Goal: Information Seeking & Learning: Check status

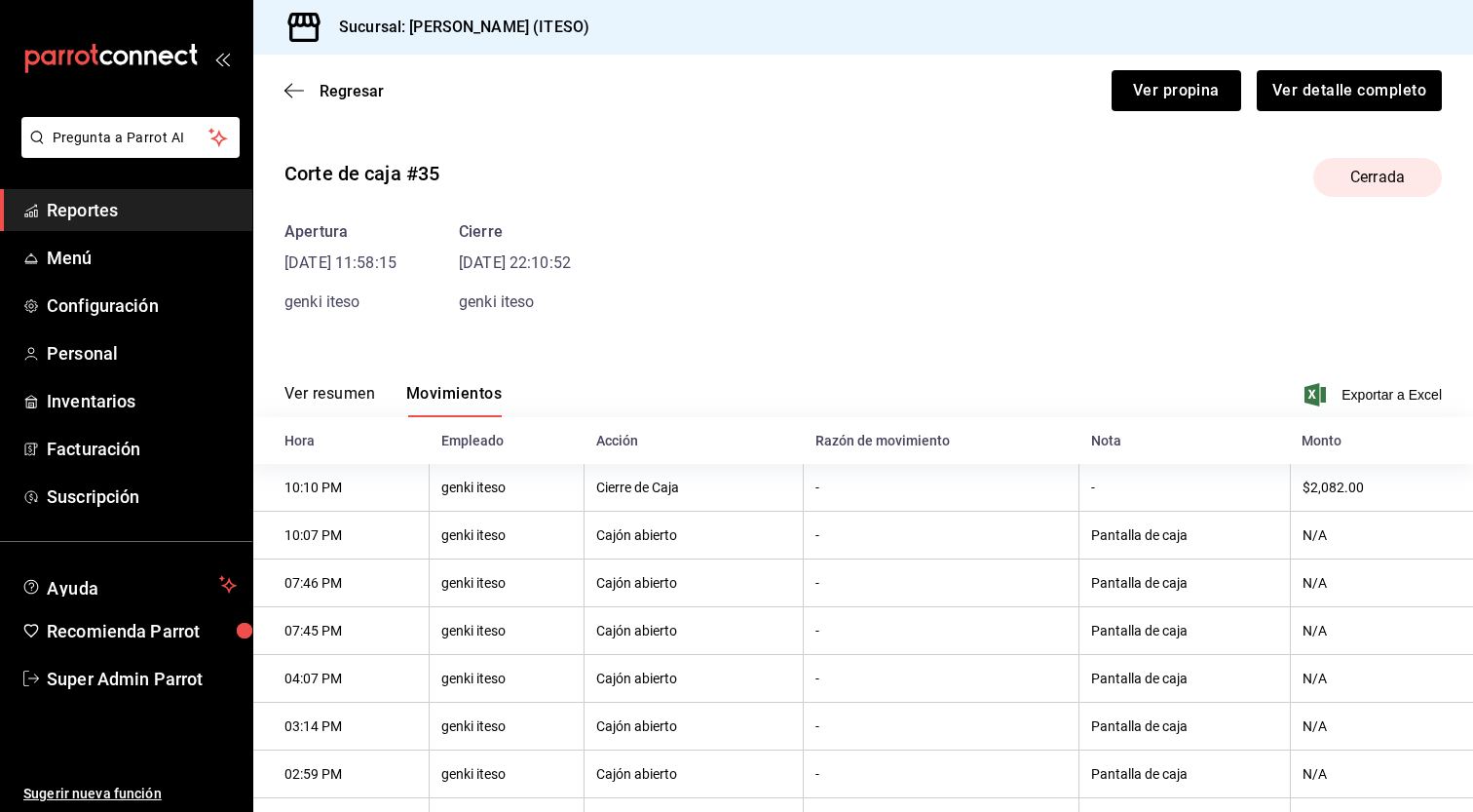
click at [125, 217] on span "Reportes" at bounding box center [141, 210] width 190 height 27
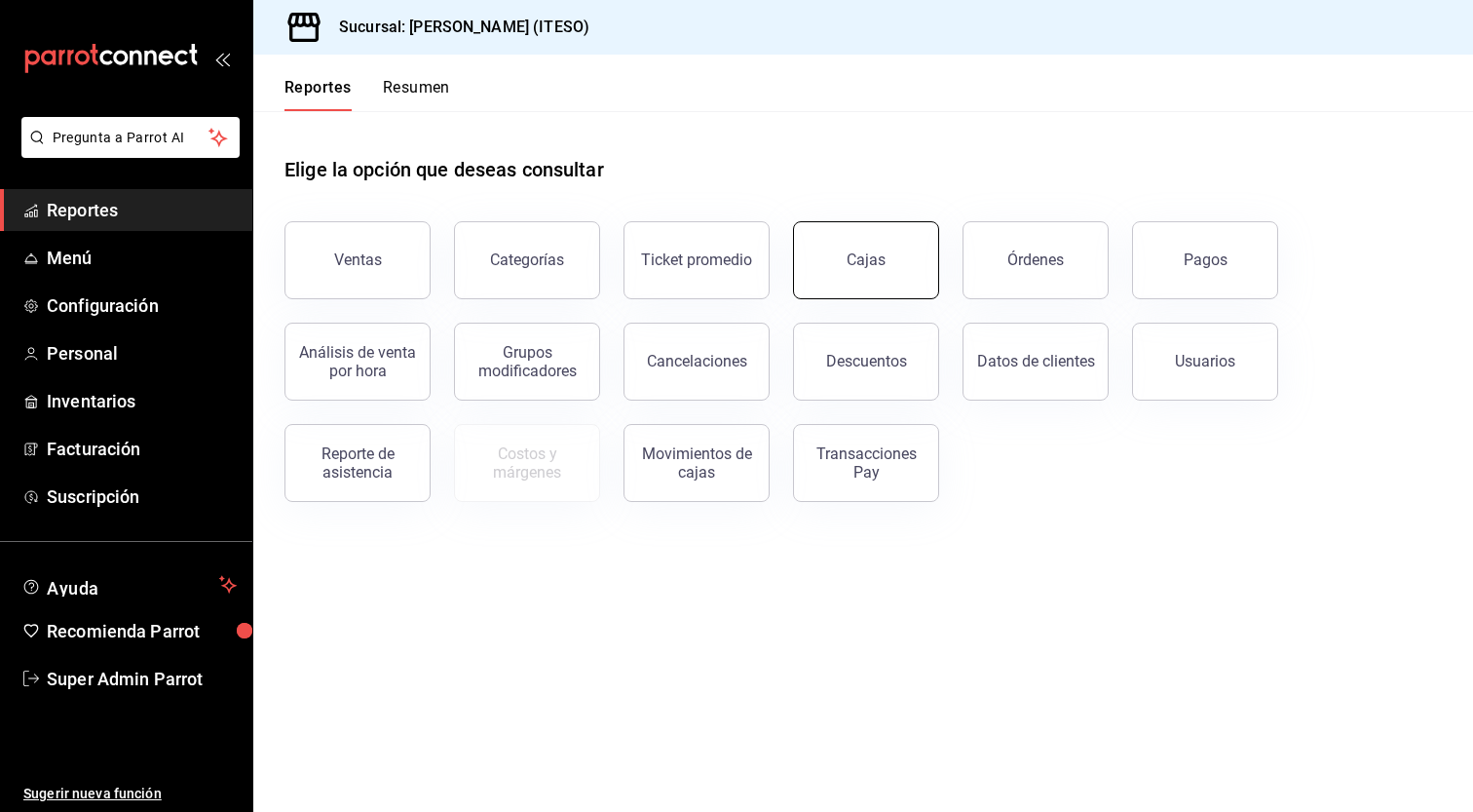
click at [897, 268] on link "Cajas" at bounding box center [867, 260] width 146 height 78
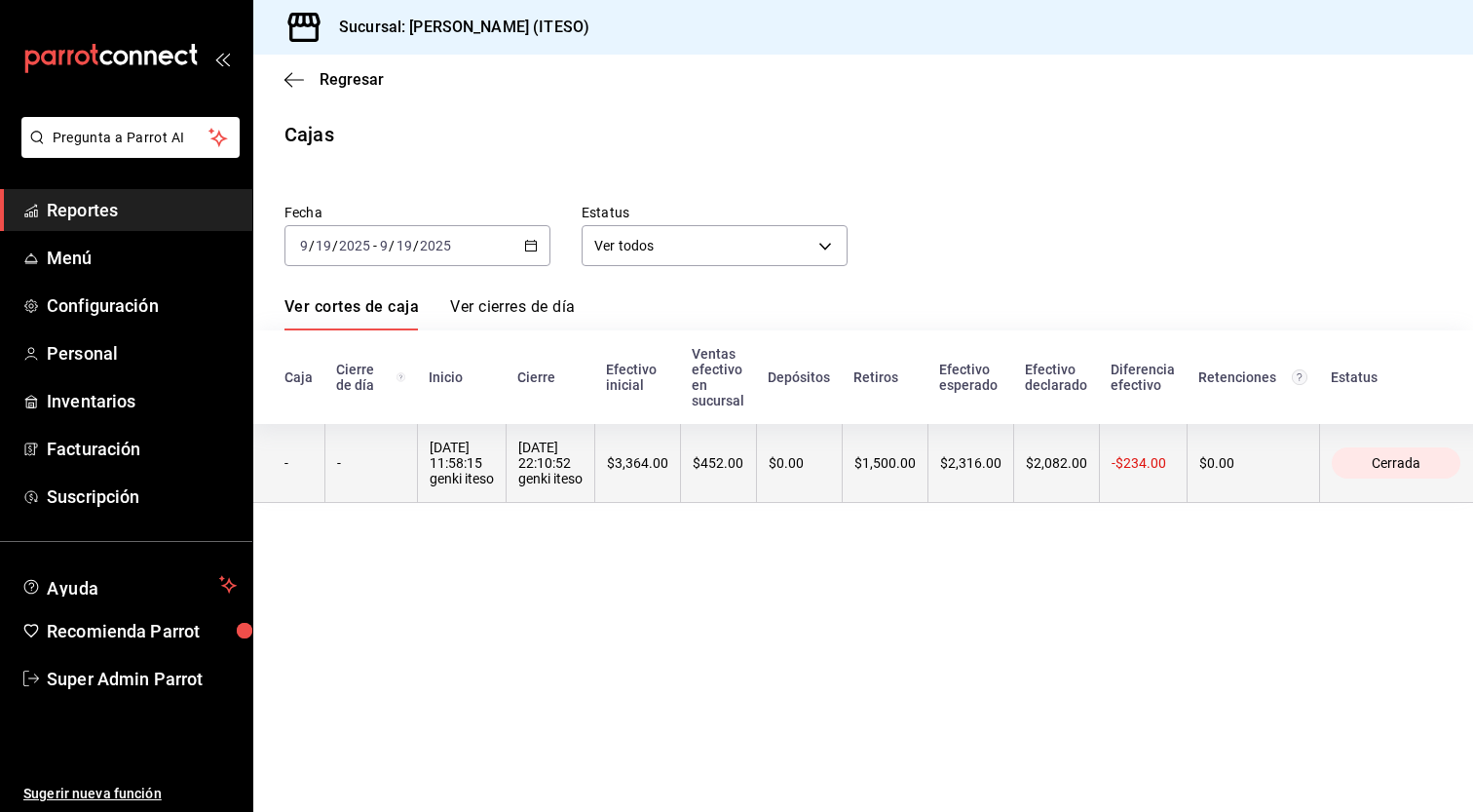
click at [1181, 472] on th "-$234.00" at bounding box center [1143, 463] width 88 height 79
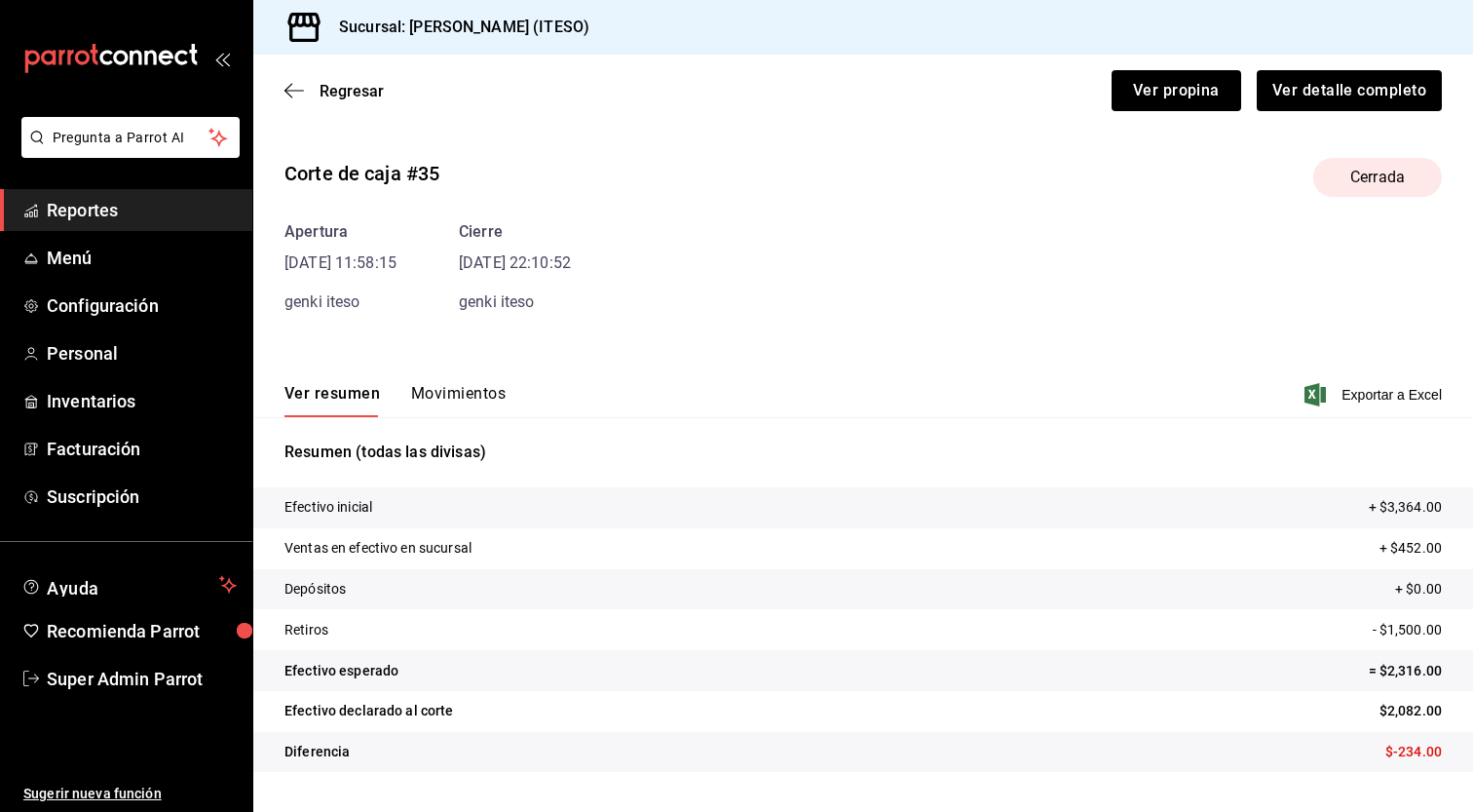
click at [458, 396] on button "Movimientos" at bounding box center [459, 400] width 95 height 33
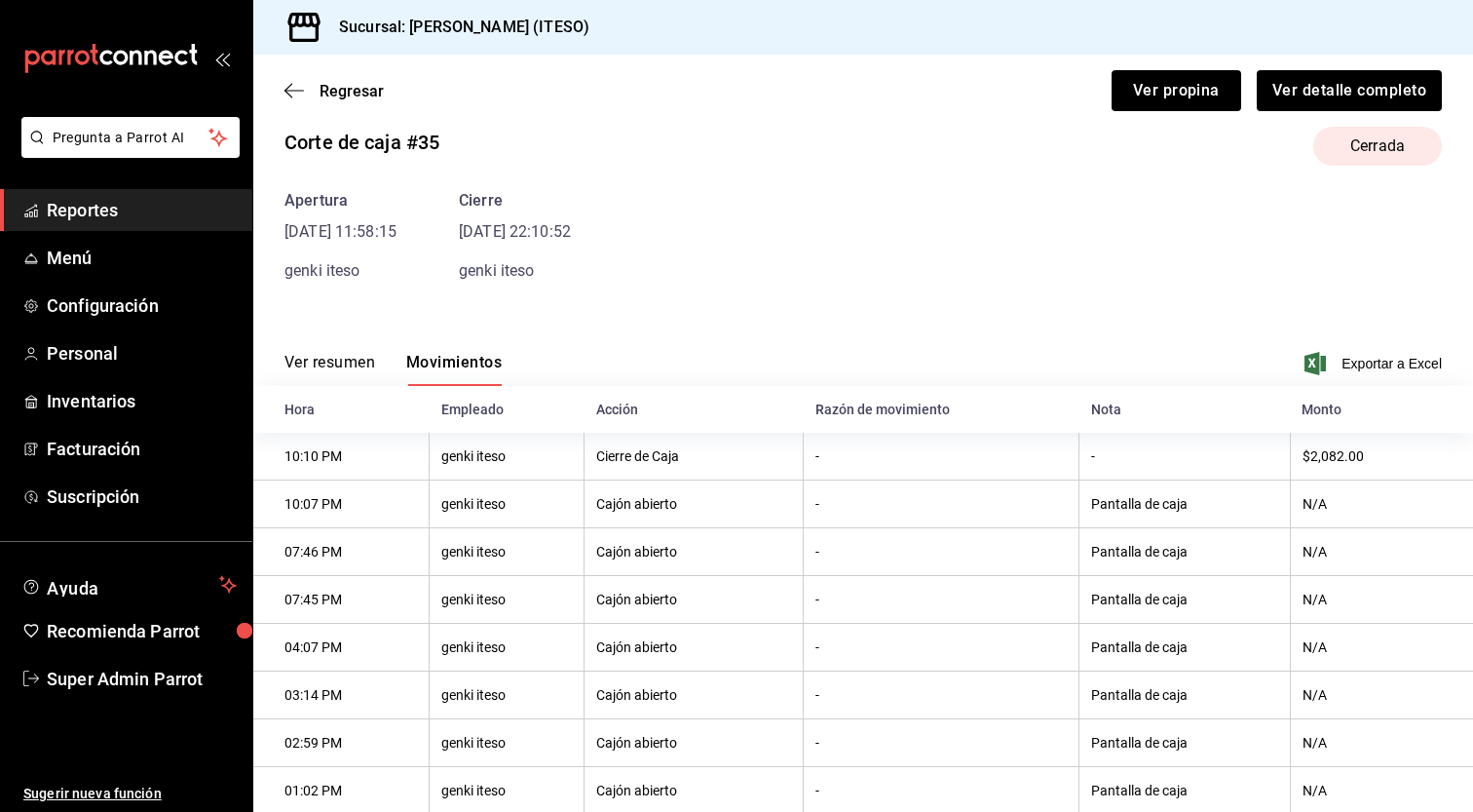
scroll to position [17, 0]
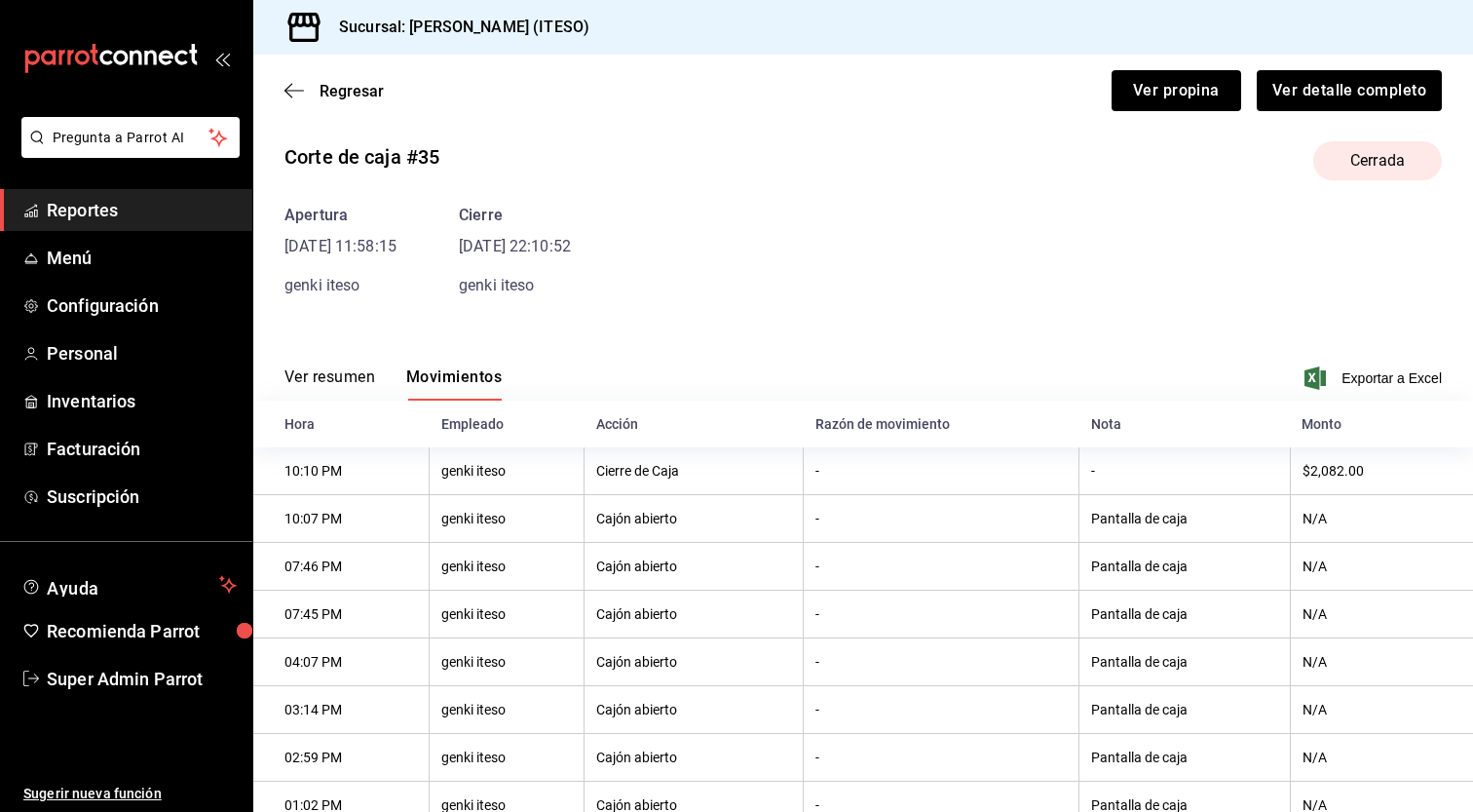
click at [138, 203] on span "Reportes" at bounding box center [141, 210] width 190 height 27
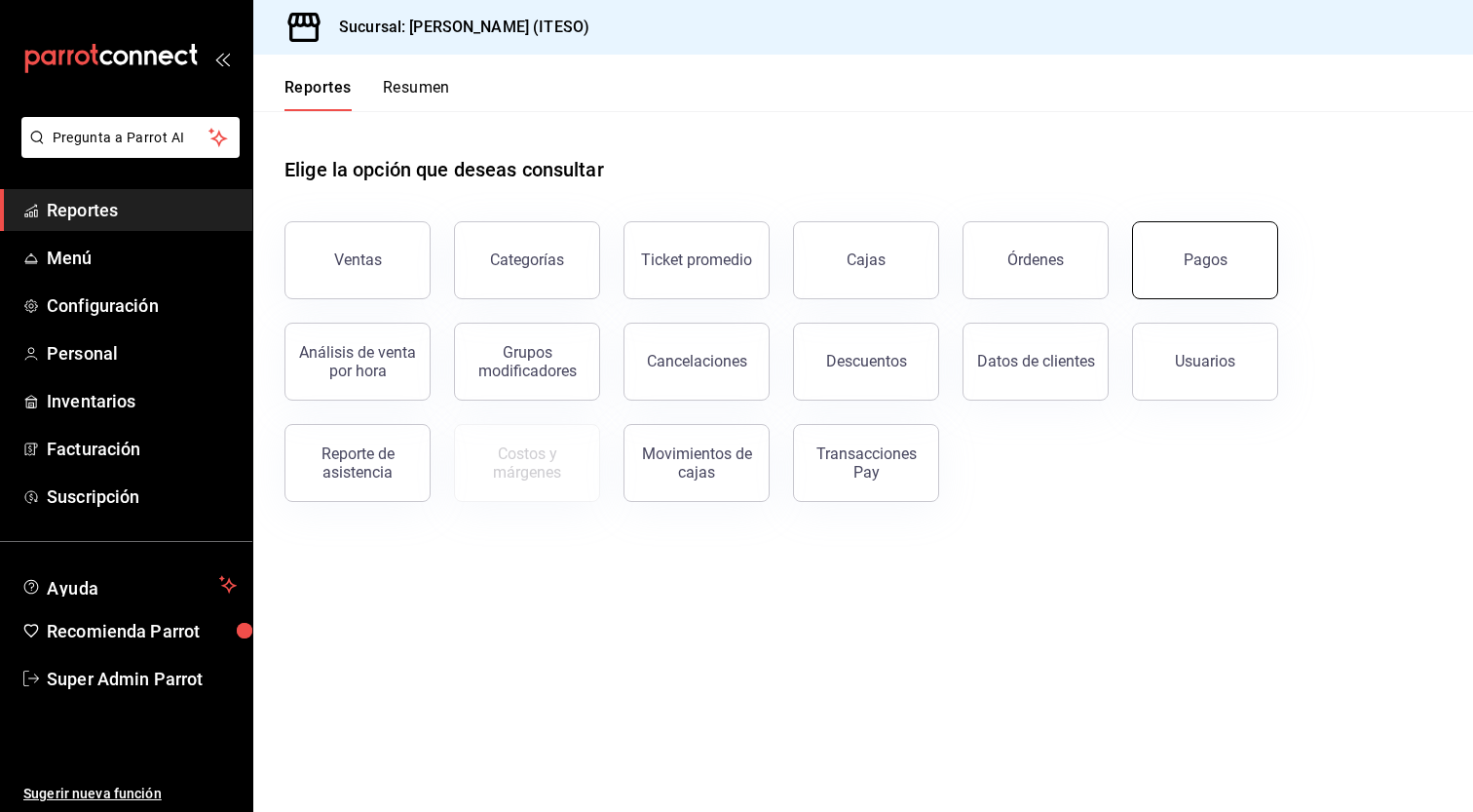
click at [1180, 264] on button "Pagos" at bounding box center [1206, 260] width 146 height 78
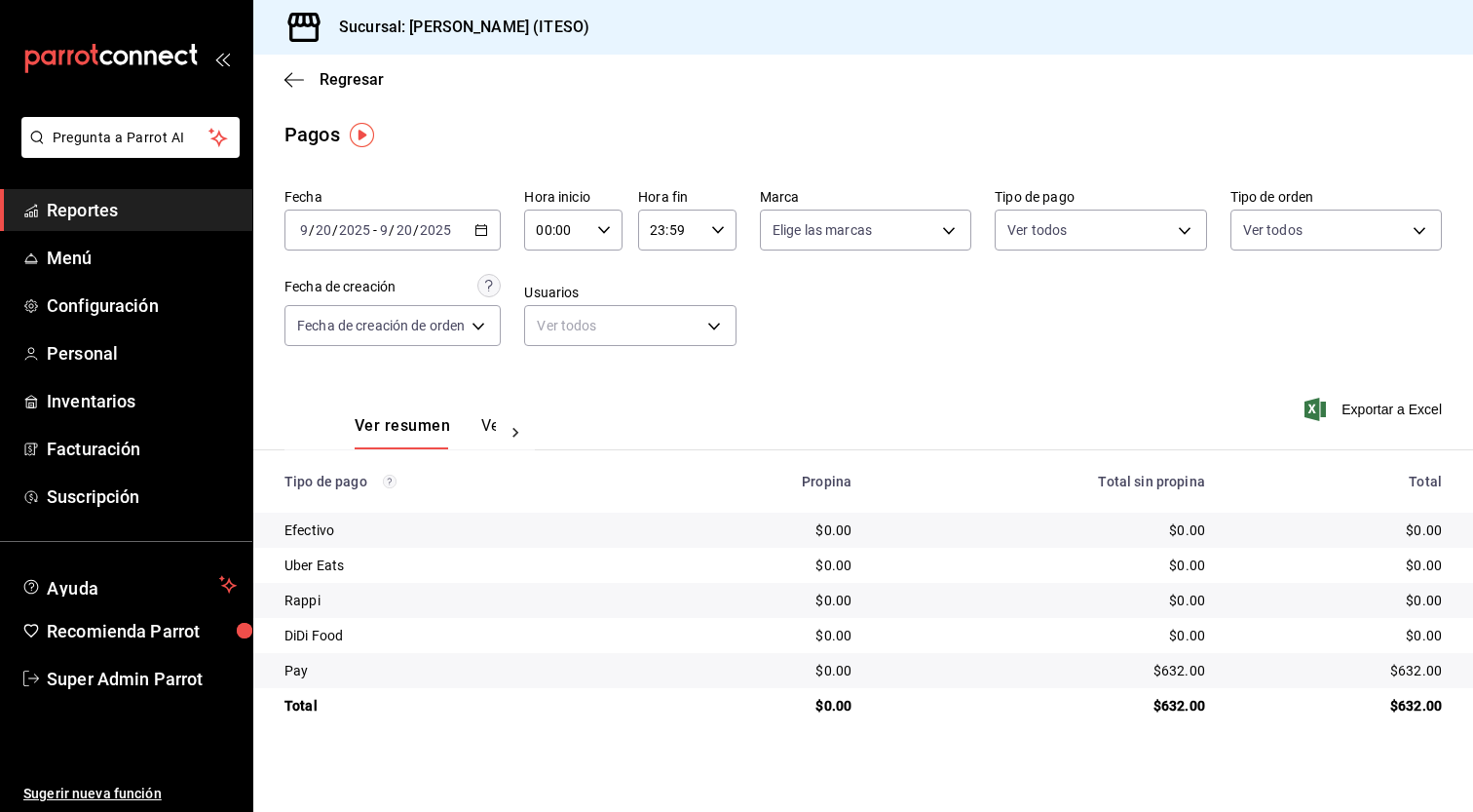
click at [484, 428] on button "Ver pagos" at bounding box center [518, 432] width 73 height 33
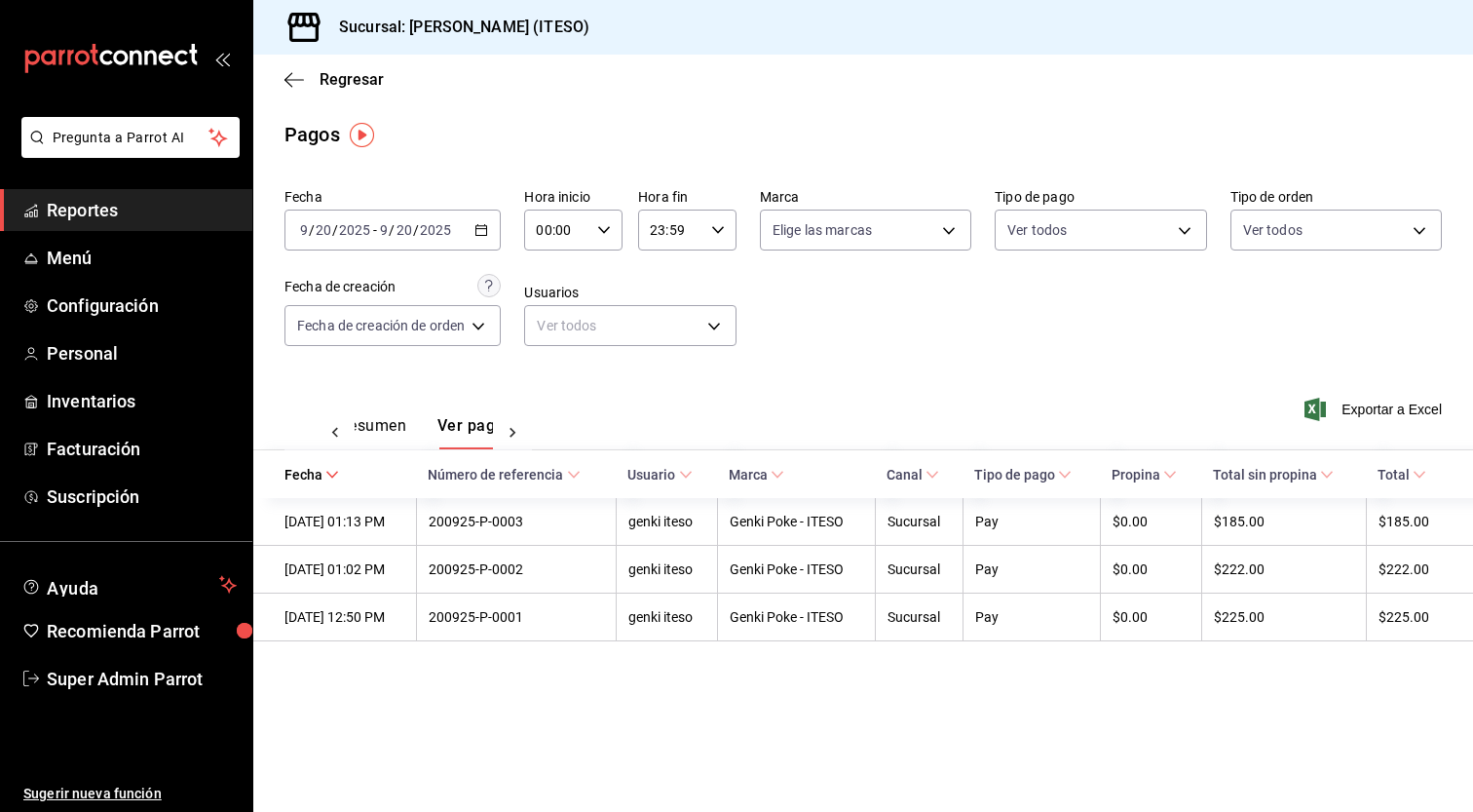
scroll to position [0, 57]
click at [485, 230] on icon "button" at bounding box center [482, 230] width 14 height 14
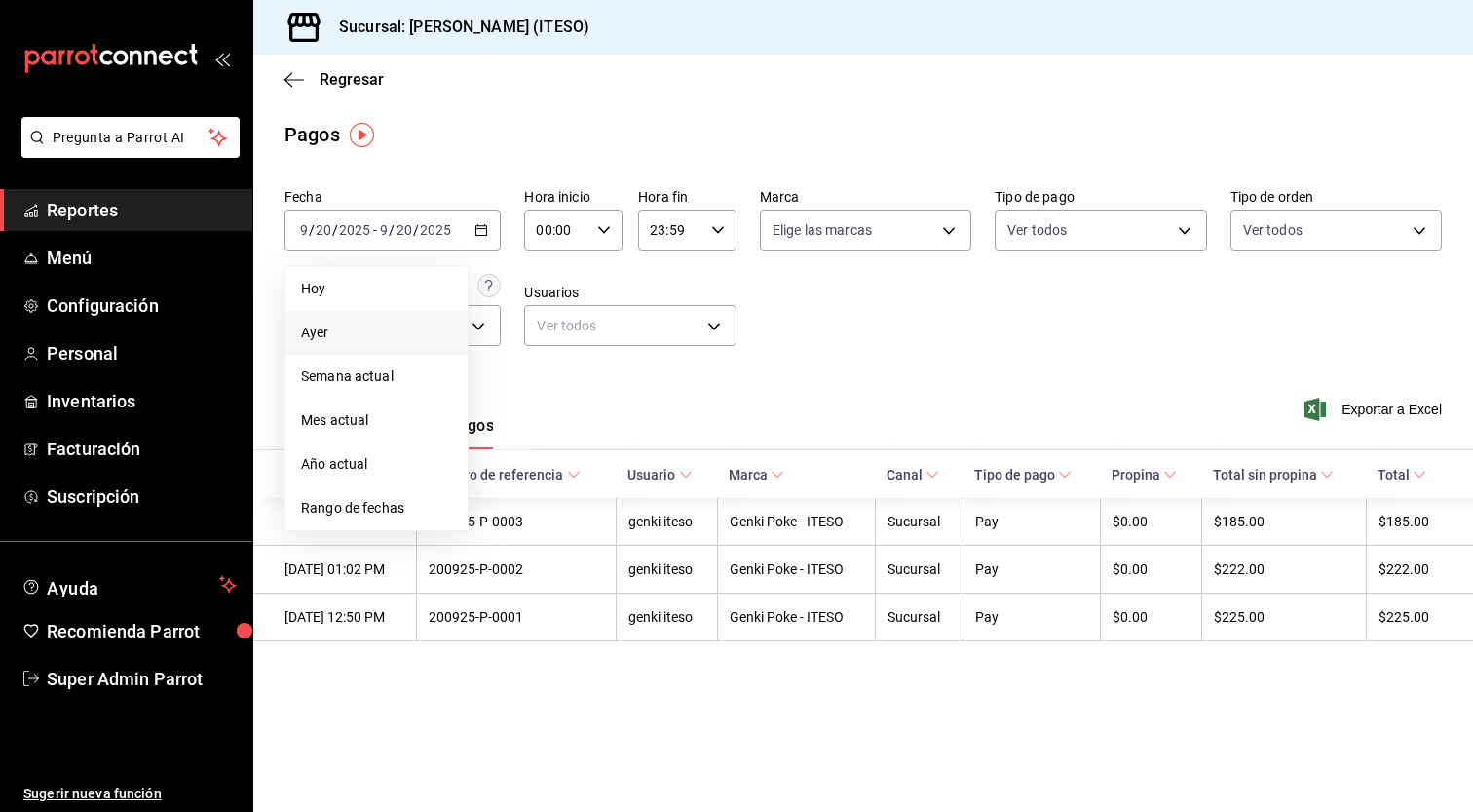
click at [363, 328] on span "Ayer" at bounding box center [376, 332] width 151 height 21
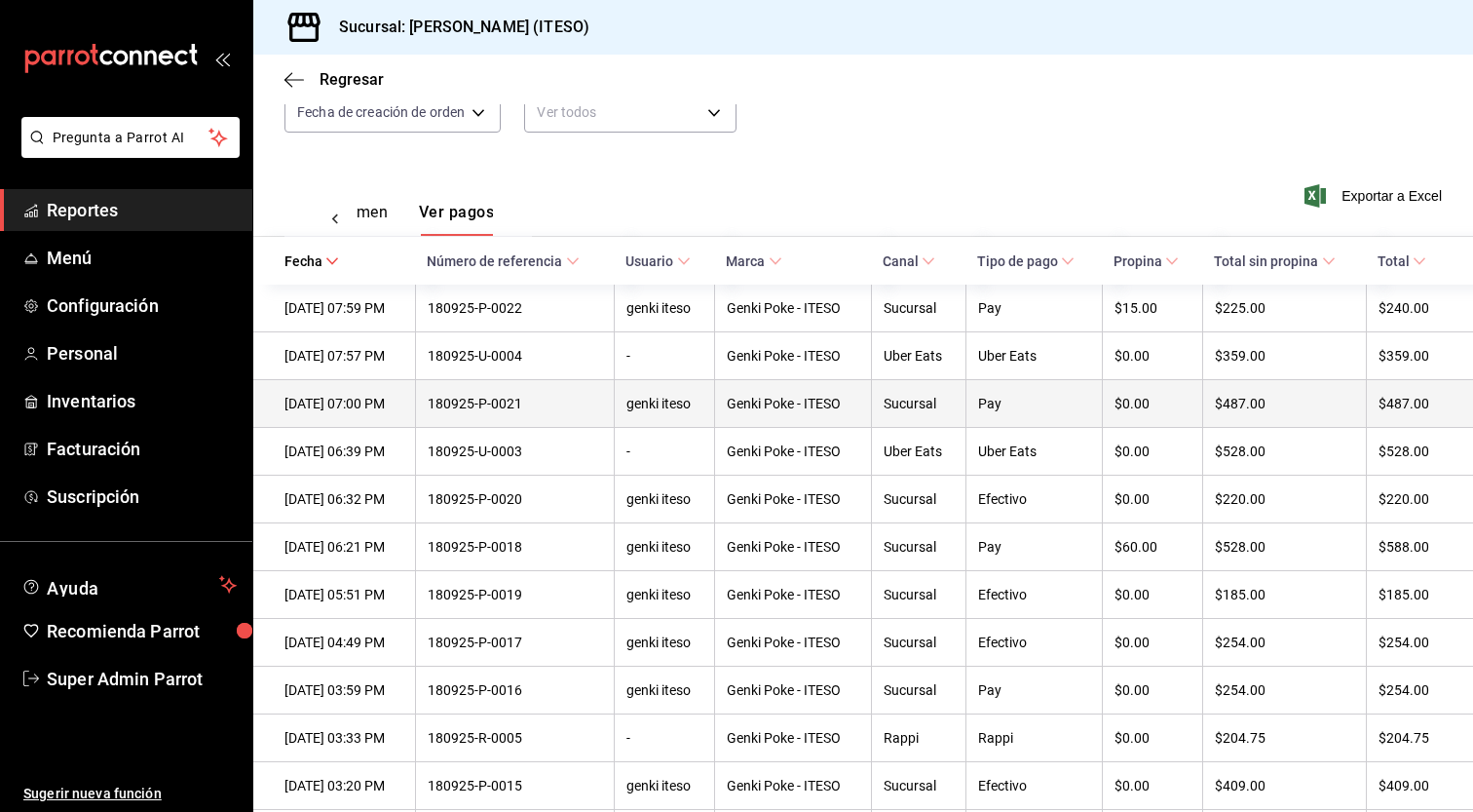
scroll to position [248, 0]
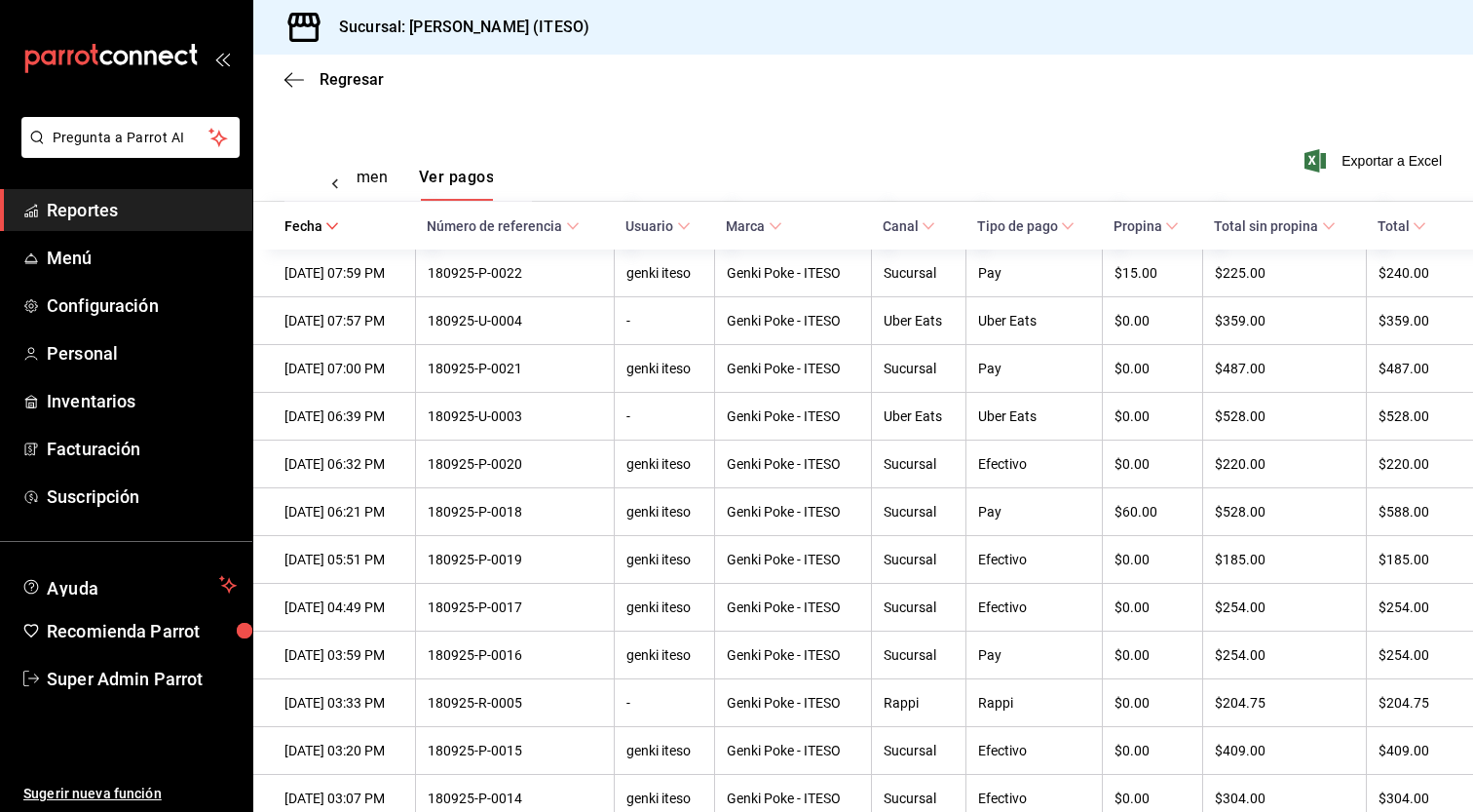
click at [1155, 229] on span "Propina" at bounding box center [1147, 226] width 65 height 16
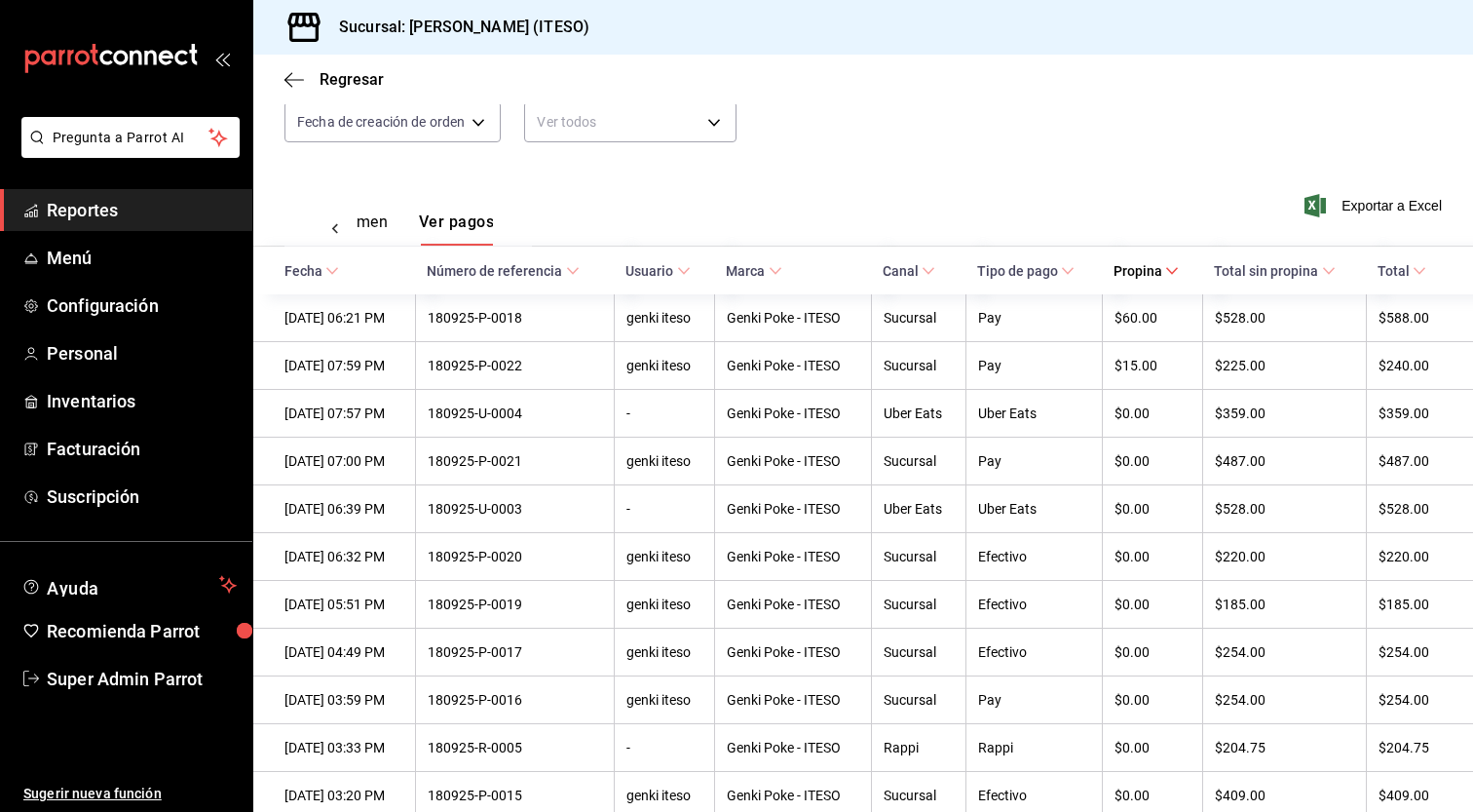
scroll to position [248, 0]
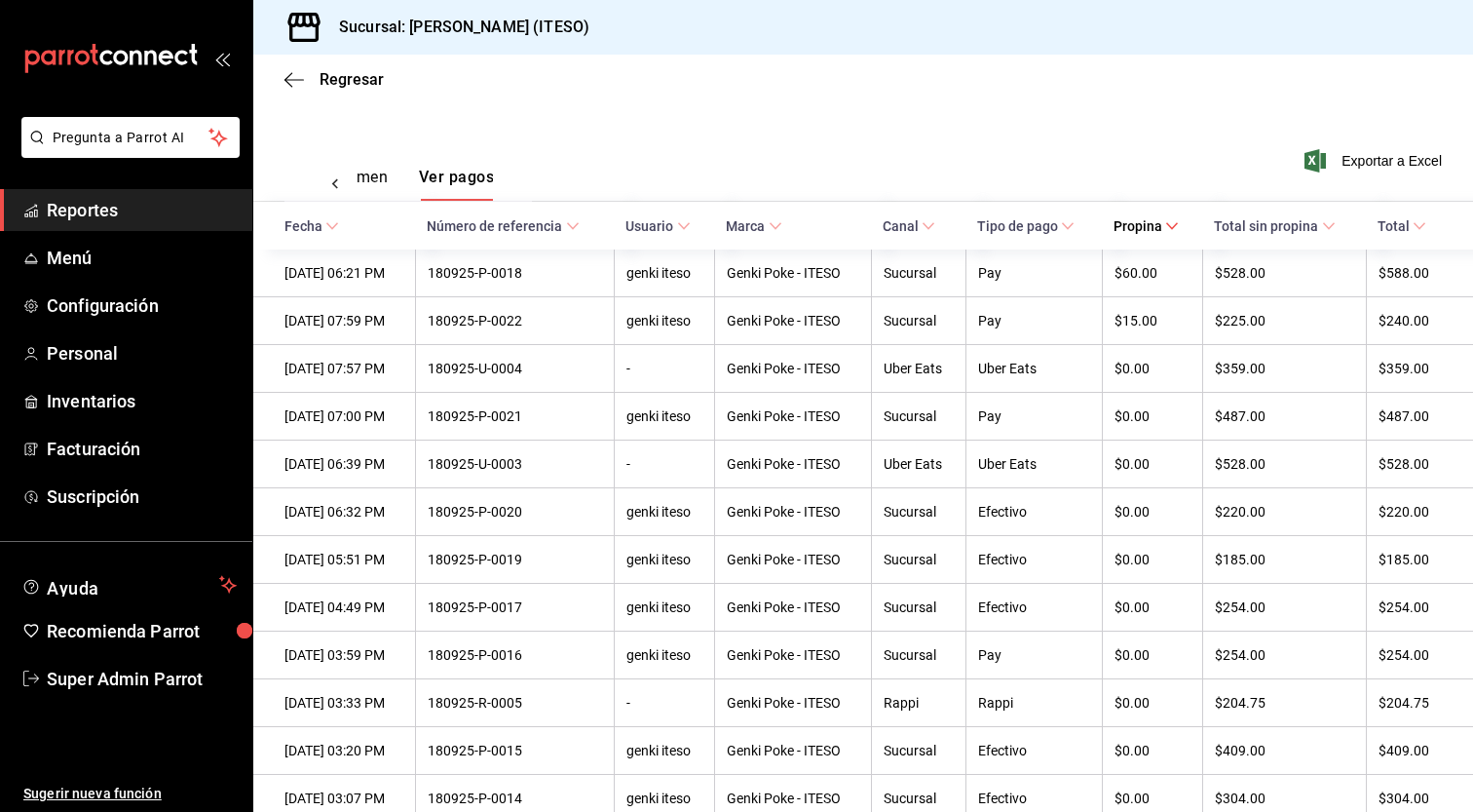
click at [1188, 228] on th "Propina" at bounding box center [1151, 226] width 100 height 47
click at [1413, 227] on icon at bounding box center [1420, 226] width 14 height 14
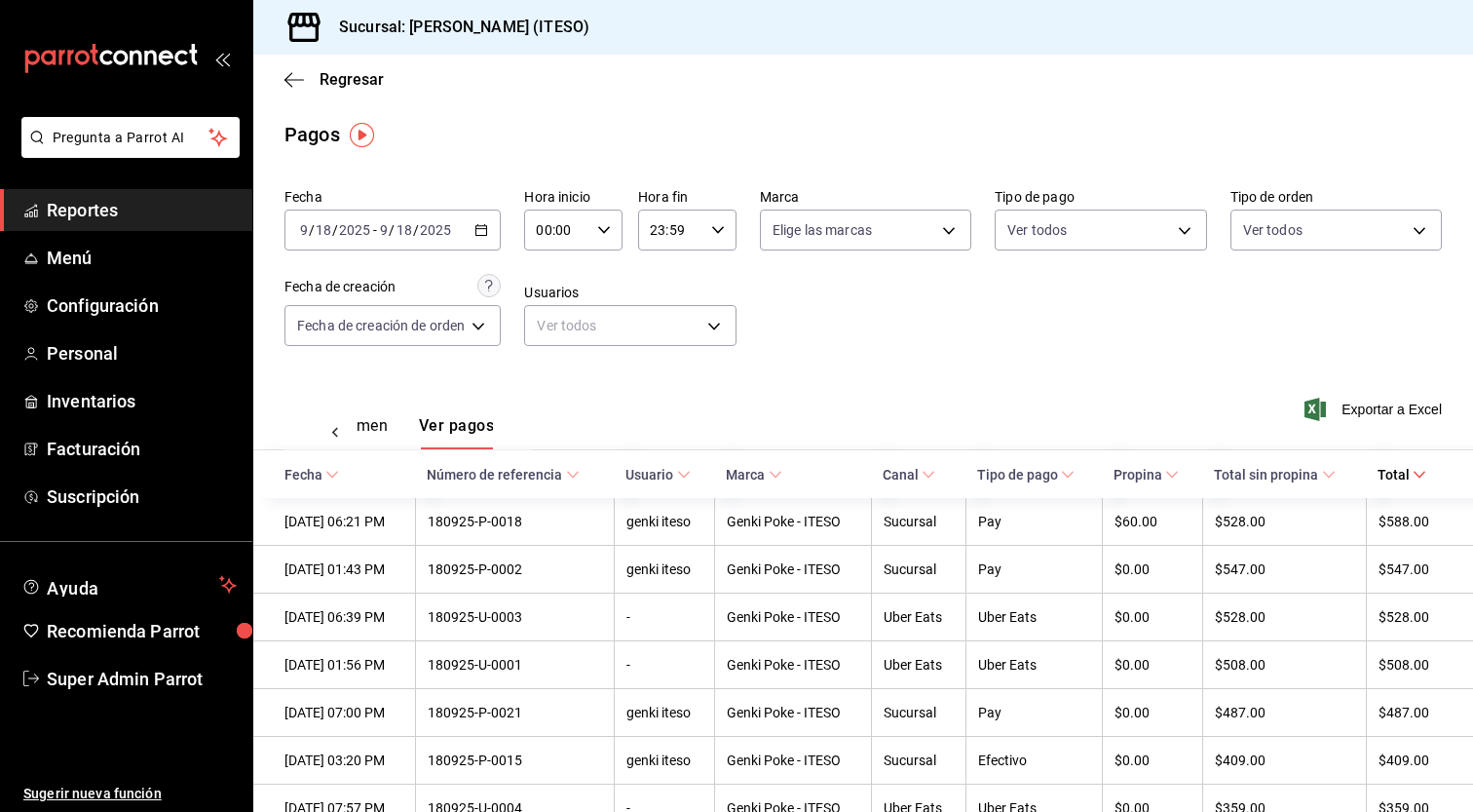
click at [484, 227] on icon "button" at bounding box center [482, 230] width 14 height 14
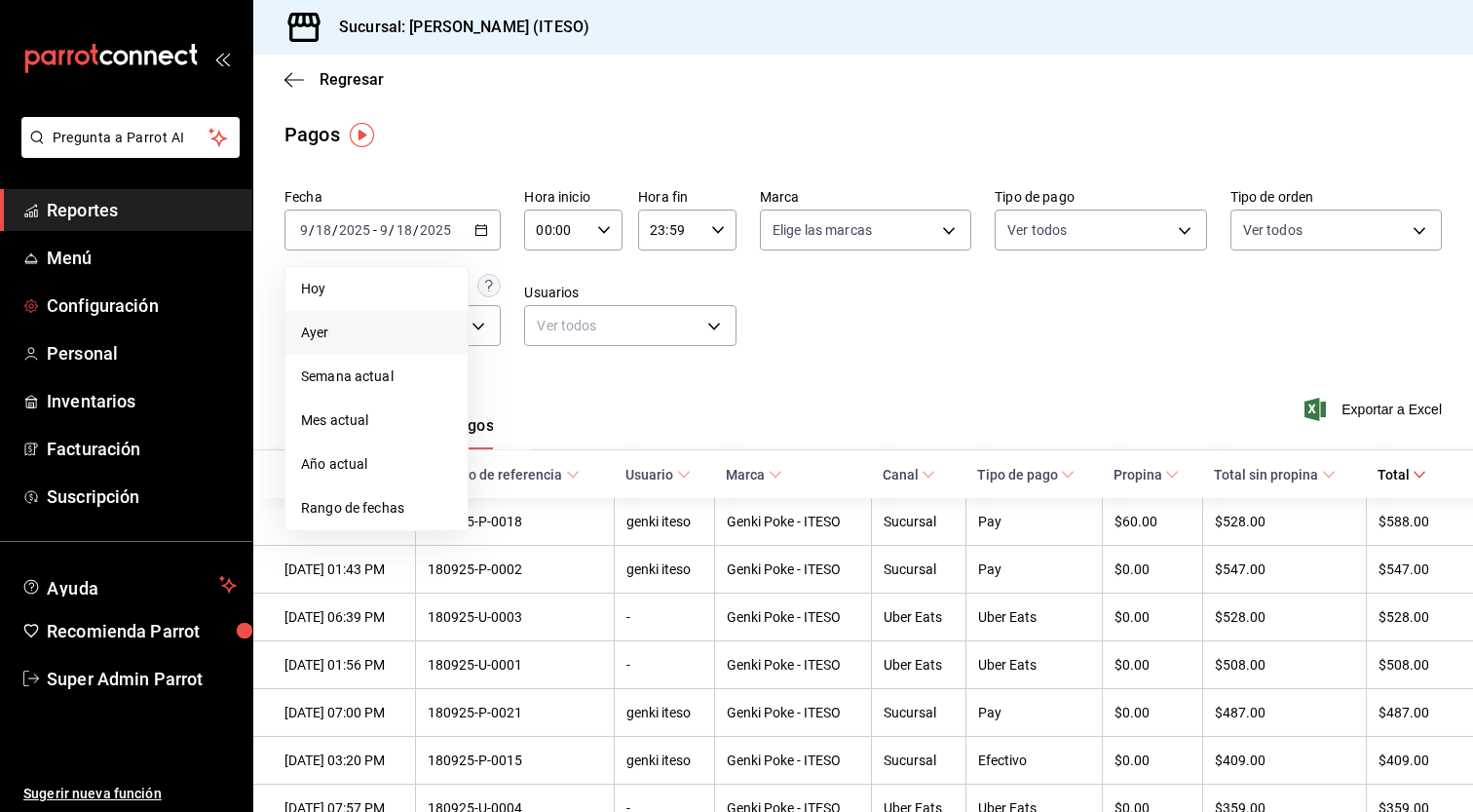
click at [155, 219] on span "Reportes" at bounding box center [141, 210] width 190 height 27
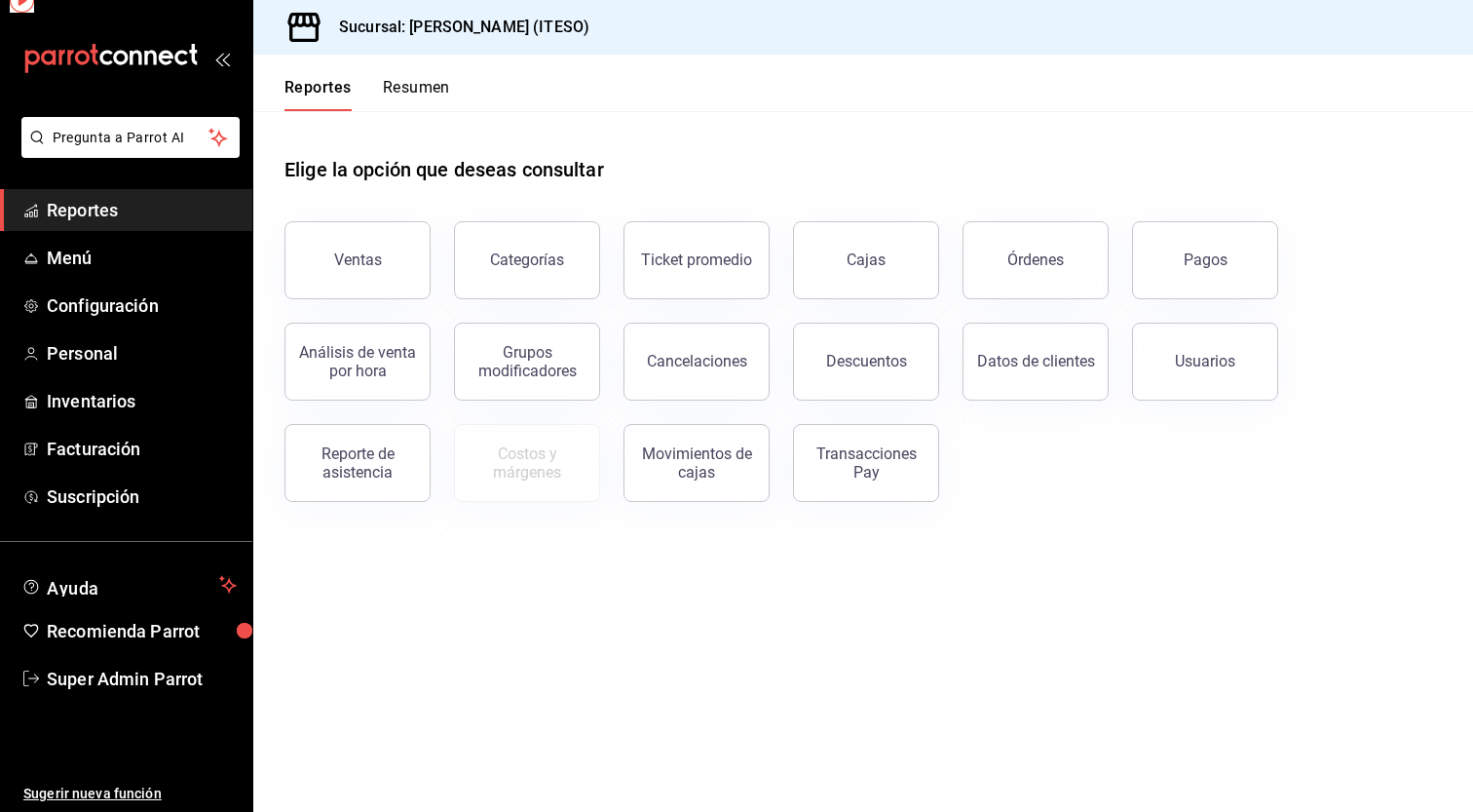
click at [155, 219] on span "Reportes" at bounding box center [141, 210] width 190 height 27
click at [829, 247] on link "Cajas" at bounding box center [867, 260] width 146 height 78
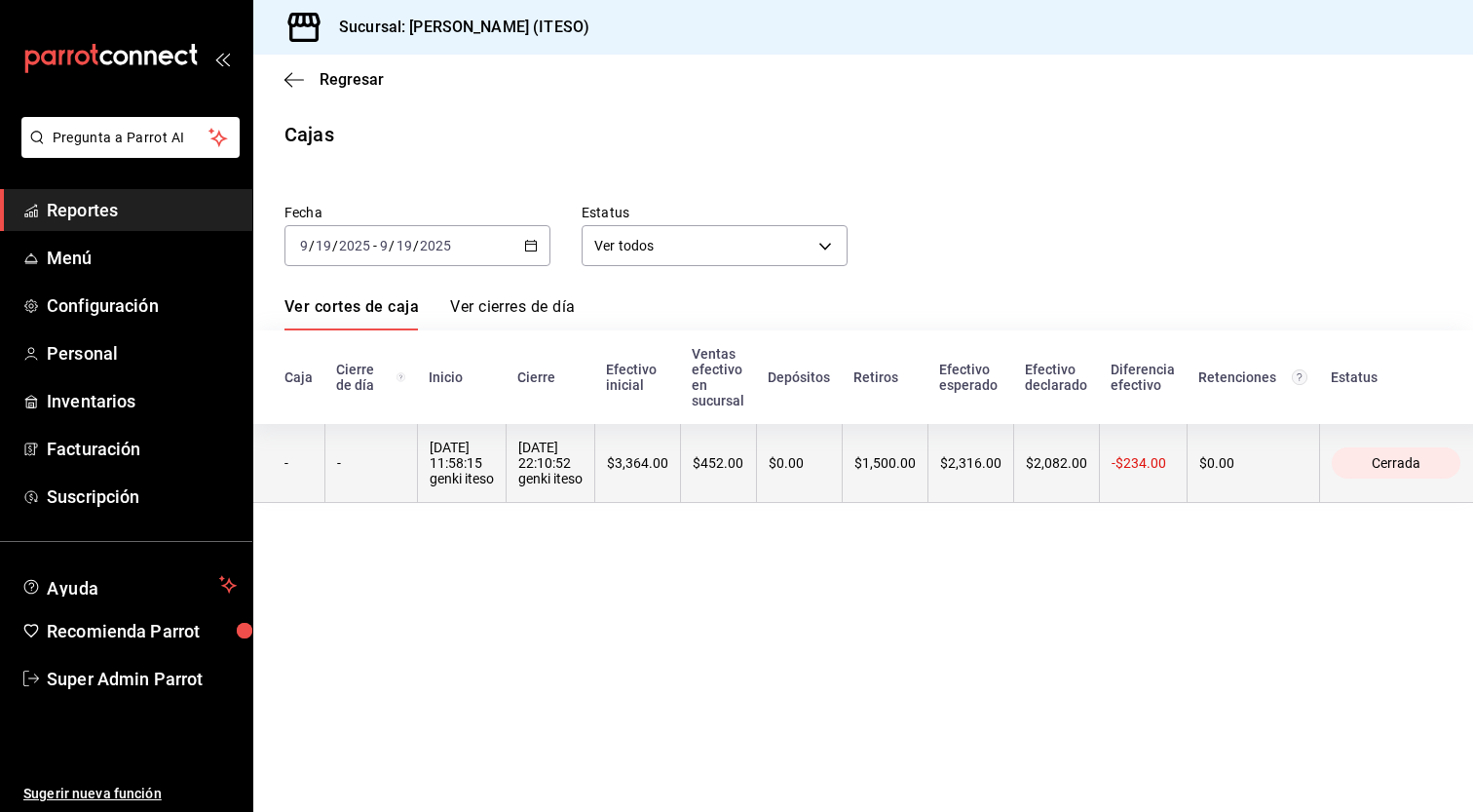
click at [1139, 468] on div "-$234.00" at bounding box center [1144, 463] width 63 height 16
